Goal: Information Seeking & Learning: Learn about a topic

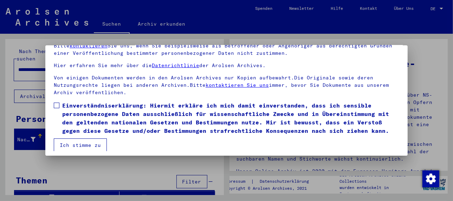
scroll to position [55, 0]
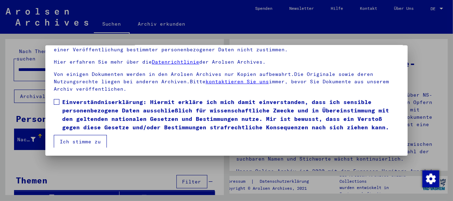
click at [56, 101] on span at bounding box center [57, 102] width 6 height 6
click at [79, 141] on button "Ich stimme zu" at bounding box center [80, 141] width 53 height 13
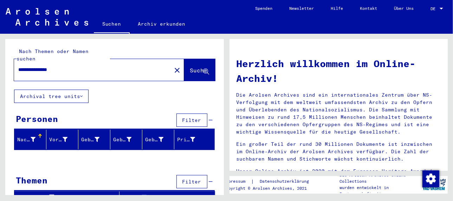
scroll to position [0, 0]
click at [81, 94] on icon at bounding box center [81, 96] width 2 height 5
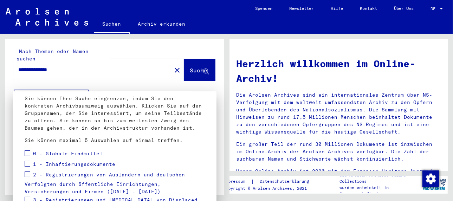
scroll to position [74, 0]
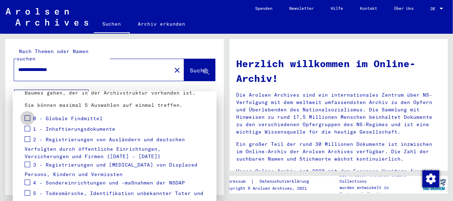
click at [28, 116] on span at bounding box center [28, 118] width 6 height 6
click at [27, 128] on span at bounding box center [28, 129] width 6 height 6
click at [27, 140] on span at bounding box center [28, 139] width 6 height 6
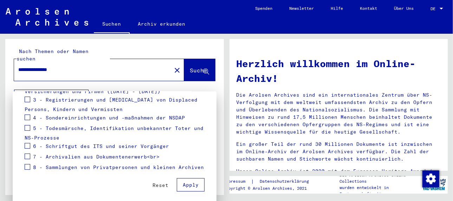
scroll to position [140, 0]
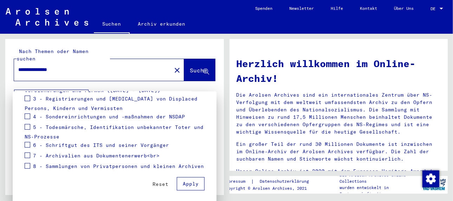
drag, startPoint x: 27, startPoint y: 153, endPoint x: 31, endPoint y: 151, distance: 3.9
click at [27, 153] on span at bounding box center [28, 156] width 6 height 6
click at [184, 182] on span "Apply" at bounding box center [191, 184] width 16 height 6
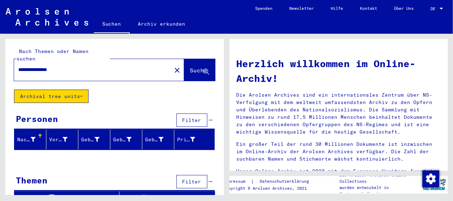
scroll to position [0, 0]
click at [39, 134] on div at bounding box center [39, 135] width 2 height 2
click at [40, 136] on div at bounding box center [41, 137] width 2 height 2
click at [40, 134] on div at bounding box center [40, 136] width 1 height 4
click at [63, 136] on div at bounding box center [65, 139] width 5 height 7
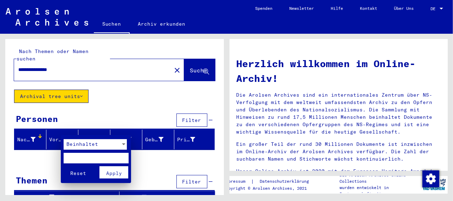
click at [123, 143] on div at bounding box center [124, 144] width 4 height 2
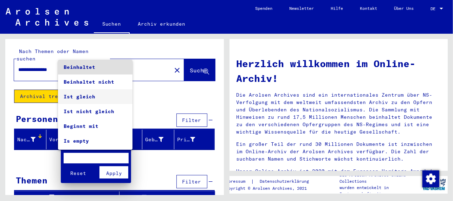
click at [82, 97] on span "Ist gleich" at bounding box center [95, 96] width 63 height 15
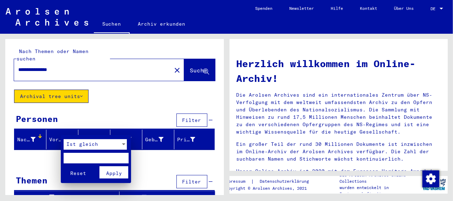
click at [150, 159] on div at bounding box center [226, 100] width 453 height 201
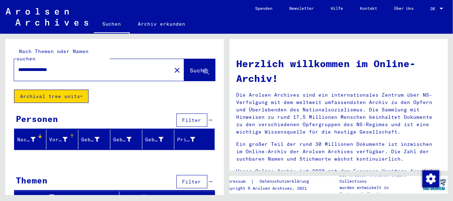
click at [39, 130] on mat-header-cell "Nachname" at bounding box center [30, 140] width 32 height 20
click at [190, 137] on icon at bounding box center [192, 139] width 5 height 5
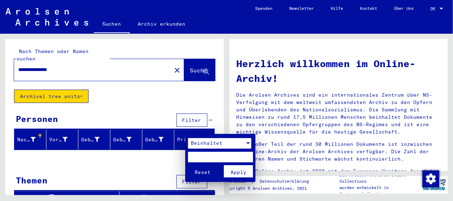
click at [249, 143] on div at bounding box center [248, 143] width 4 height 2
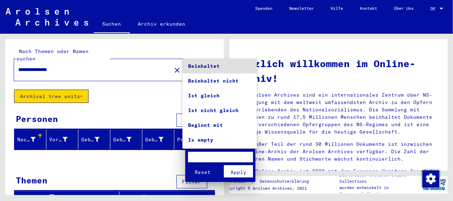
click at [130, 162] on div at bounding box center [226, 100] width 453 height 201
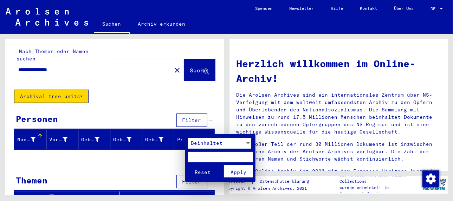
click at [156, 130] on div at bounding box center [226, 100] width 453 height 201
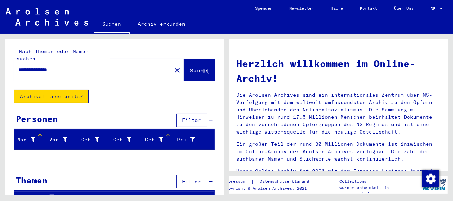
click at [158, 137] on icon at bounding box center [160, 139] width 5 height 5
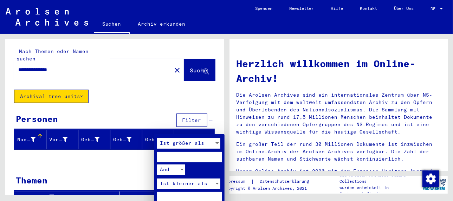
click at [132, 160] on div at bounding box center [226, 100] width 453 height 201
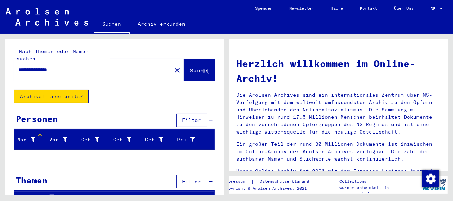
drag, startPoint x: 43, startPoint y: 64, endPoint x: 14, endPoint y: 64, distance: 28.5
click at [14, 64] on div "**********" at bounding box center [88, 70] width 149 height 16
click at [190, 67] on span "Suche" at bounding box center [199, 70] width 18 height 7
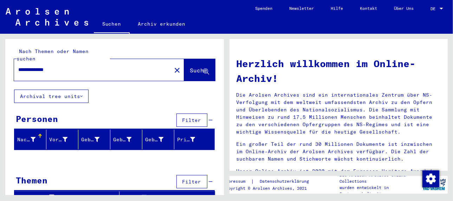
click at [99, 62] on div "**********" at bounding box center [88, 70] width 149 height 16
click at [85, 66] on input "**********" at bounding box center [90, 69] width 145 height 7
type input "**********"
click at [190, 67] on span "Suche" at bounding box center [199, 70] width 18 height 7
click at [442, 7] on div at bounding box center [441, 8] width 6 height 5
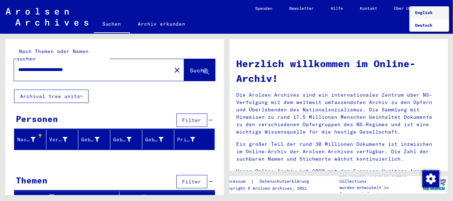
click at [408, 21] on div at bounding box center [226, 100] width 453 height 201
click at [190, 67] on span "Suche" at bounding box center [199, 70] width 18 height 7
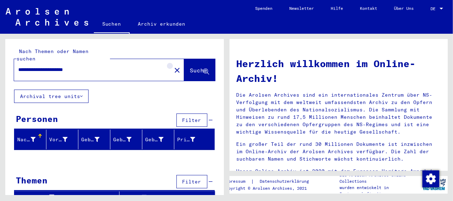
click at [173, 66] on mat-icon "close" at bounding box center [177, 70] width 8 height 8
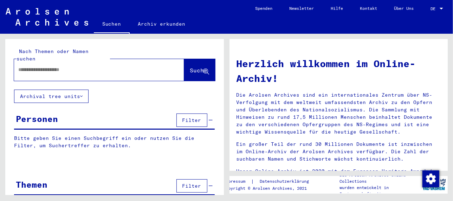
scroll to position [24, 0]
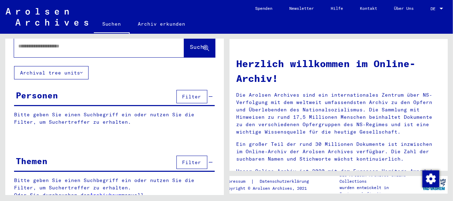
click at [106, 192] on link "Archivbaum" at bounding box center [106, 195] width 32 height 6
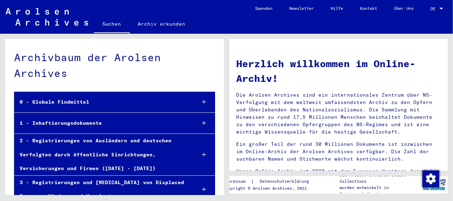
click at [97, 123] on div "1 - Inhaftierungsdokumente" at bounding box center [102, 123] width 176 height 14
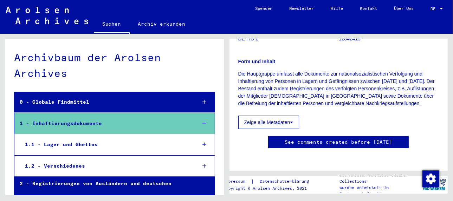
scroll to position [95, 0]
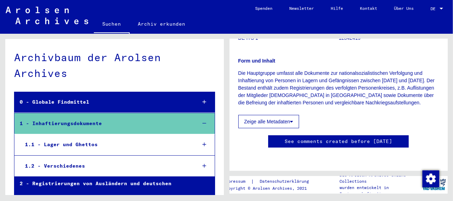
click at [264, 115] on button "Zeige alle Metadaten" at bounding box center [268, 121] width 61 height 13
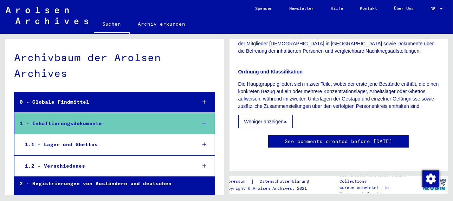
scroll to position [165, 0]
click at [287, 119] on icon at bounding box center [285, 121] width 3 height 5
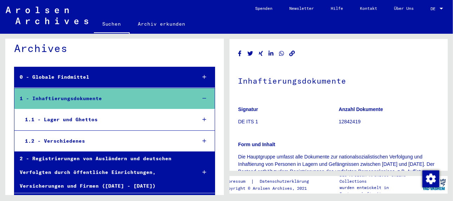
scroll to position [0, 0]
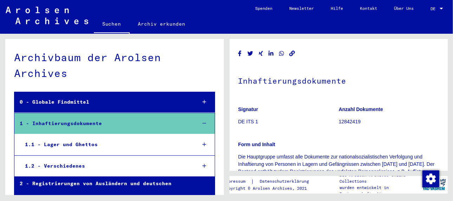
click at [60, 100] on div "0 - Globale Findmittel" at bounding box center [102, 102] width 176 height 14
